Goal: Task Accomplishment & Management: Use online tool/utility

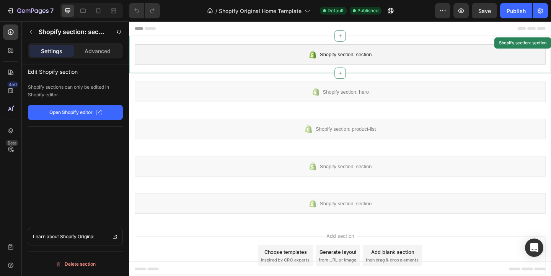
click at [204, 49] on div "Shopify section: section" at bounding box center [358, 57] width 447 height 22
click at [99, 49] on p "Advanced" at bounding box center [97, 51] width 26 height 8
click at [62, 57] on div "Settings" at bounding box center [51, 51] width 44 height 12
click at [27, 29] on button "button" at bounding box center [31, 32] width 12 height 12
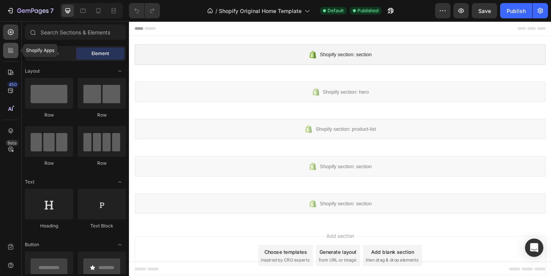
click at [8, 52] on icon at bounding box center [11, 51] width 8 height 8
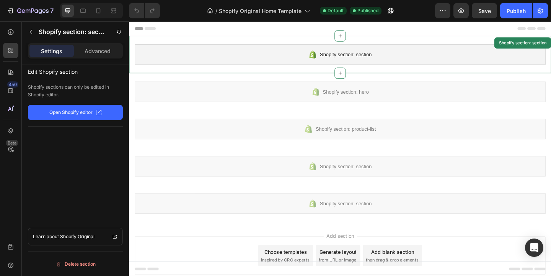
click at [166, 55] on div "Shopify section: section" at bounding box center [358, 57] width 447 height 22
click at [10, 92] on icon at bounding box center [11, 91] width 8 height 8
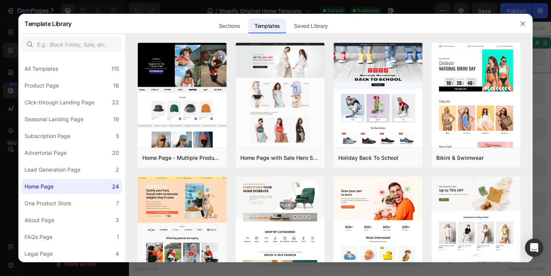
click at [8, 107] on div at bounding box center [275, 138] width 551 height 276
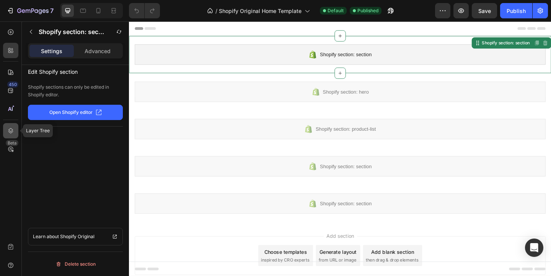
click at [13, 132] on icon at bounding box center [11, 131] width 8 height 8
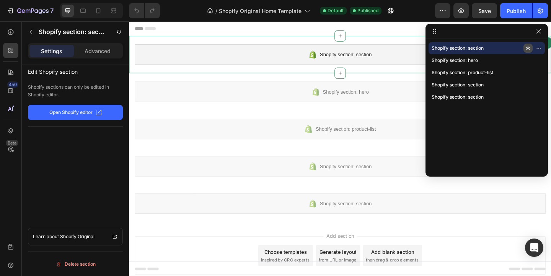
click at [525, 49] on icon "button" at bounding box center [528, 48] width 6 height 6
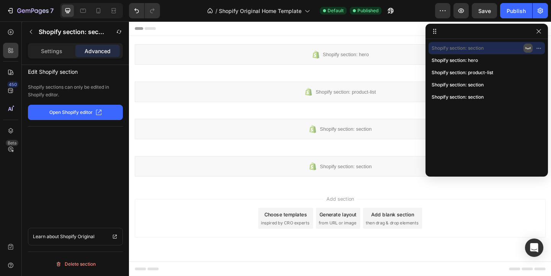
click at [526, 49] on icon "button" at bounding box center [528, 48] width 6 height 6
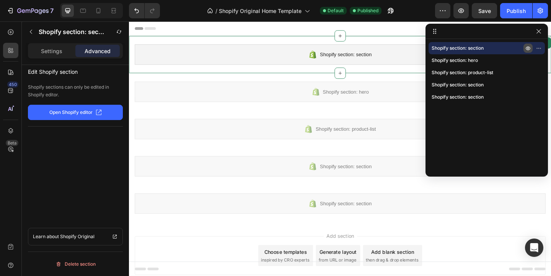
click at [525, 49] on icon "button" at bounding box center [528, 48] width 6 height 6
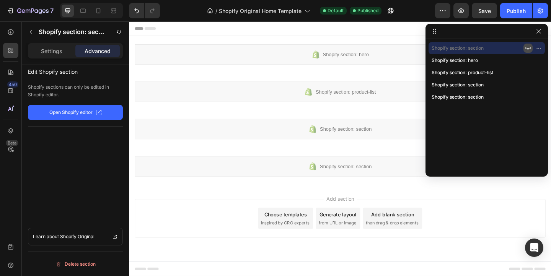
click at [525, 49] on icon "button" at bounding box center [528, 48] width 6 height 6
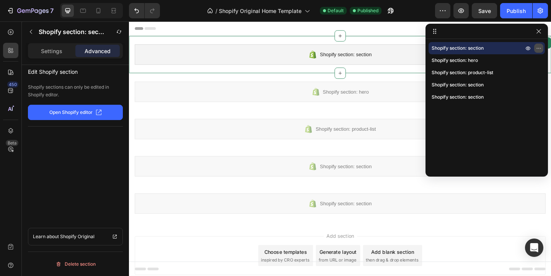
click at [540, 48] on icon "button" at bounding box center [538, 48] width 6 height 6
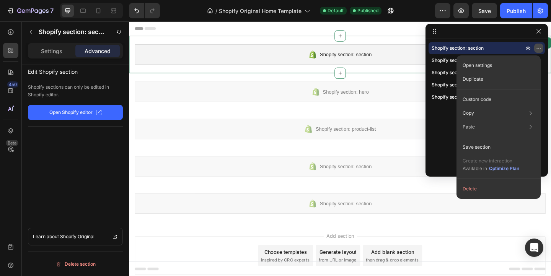
click at [540, 48] on icon "button" at bounding box center [539, 48] width 1 height 1
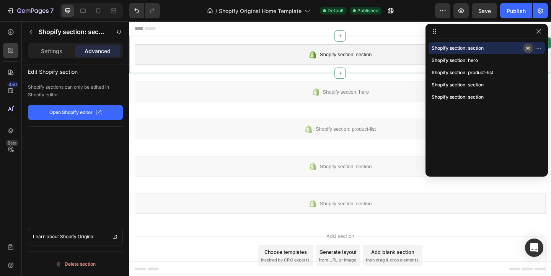
click at [527, 50] on icon "button" at bounding box center [527, 49] width 5 height 4
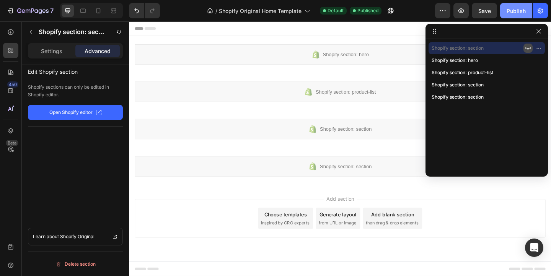
click at [518, 14] on div "Publish" at bounding box center [515, 11] width 19 height 8
click at [523, 45] on div "Shopify section: section" at bounding box center [486, 48] width 110 height 12
click at [526, 49] on icon "button" at bounding box center [528, 48] width 6 height 6
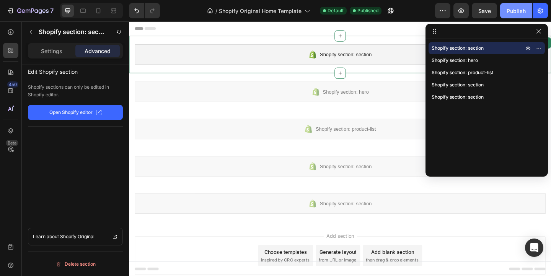
click at [508, 10] on div "Publish" at bounding box center [515, 11] width 19 height 8
click at [537, 47] on icon "button" at bounding box center [538, 48] width 6 height 6
click at [3, 72] on div at bounding box center [10, 72] width 15 height 15
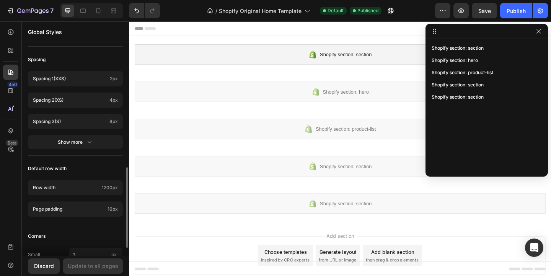
scroll to position [348, 0]
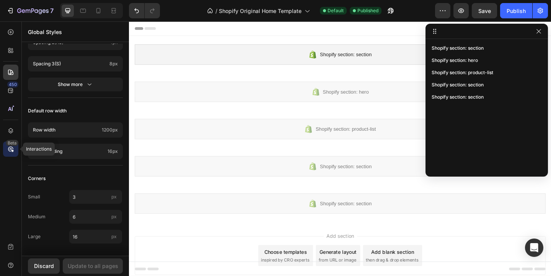
click at [9, 145] on div "Beta" at bounding box center [12, 143] width 13 height 6
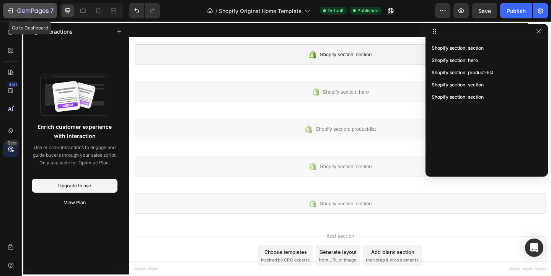
click at [14, 11] on div "7" at bounding box center [29, 10] width 47 height 9
